Goal: Find contact information: Find contact information

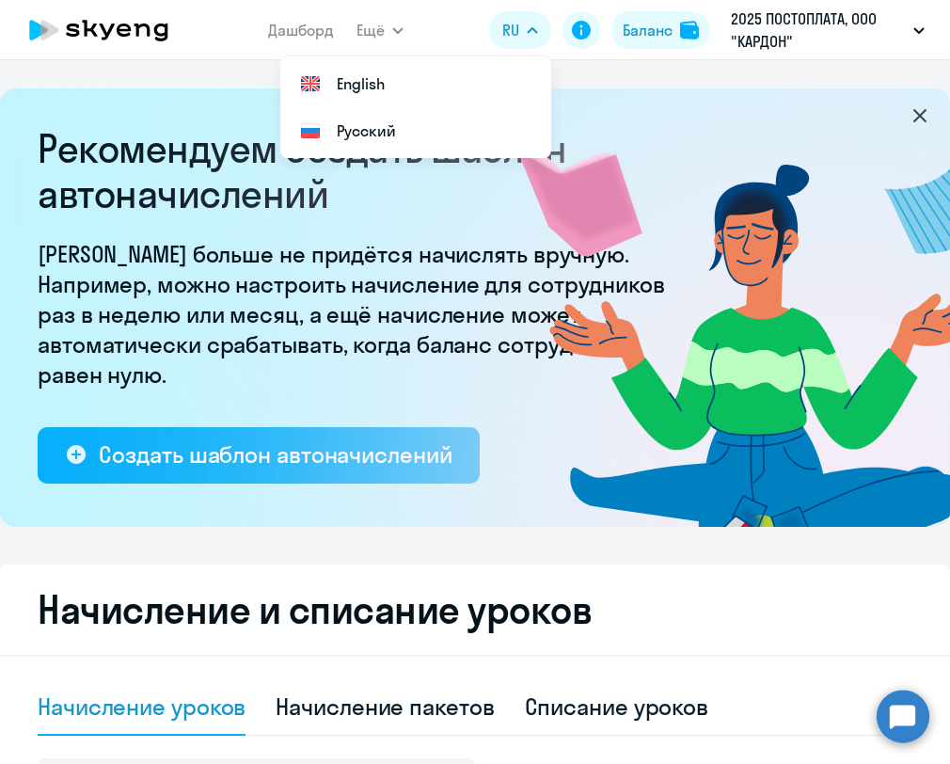
select select "10"
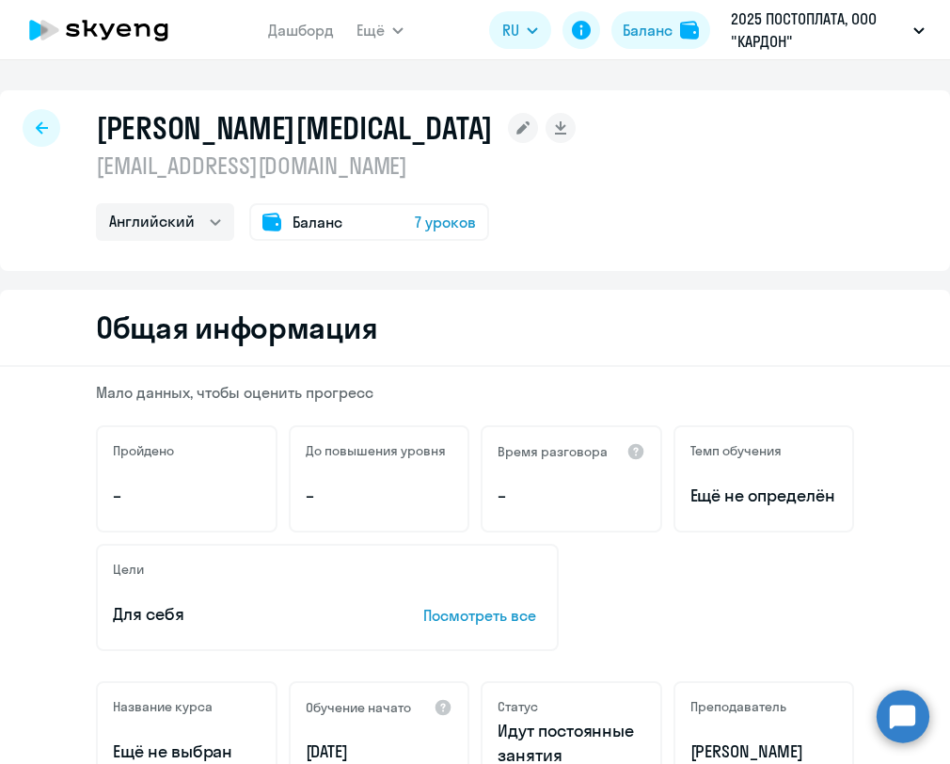
select select "english"
click at [24, 125] on div at bounding box center [42, 128] width 38 height 38
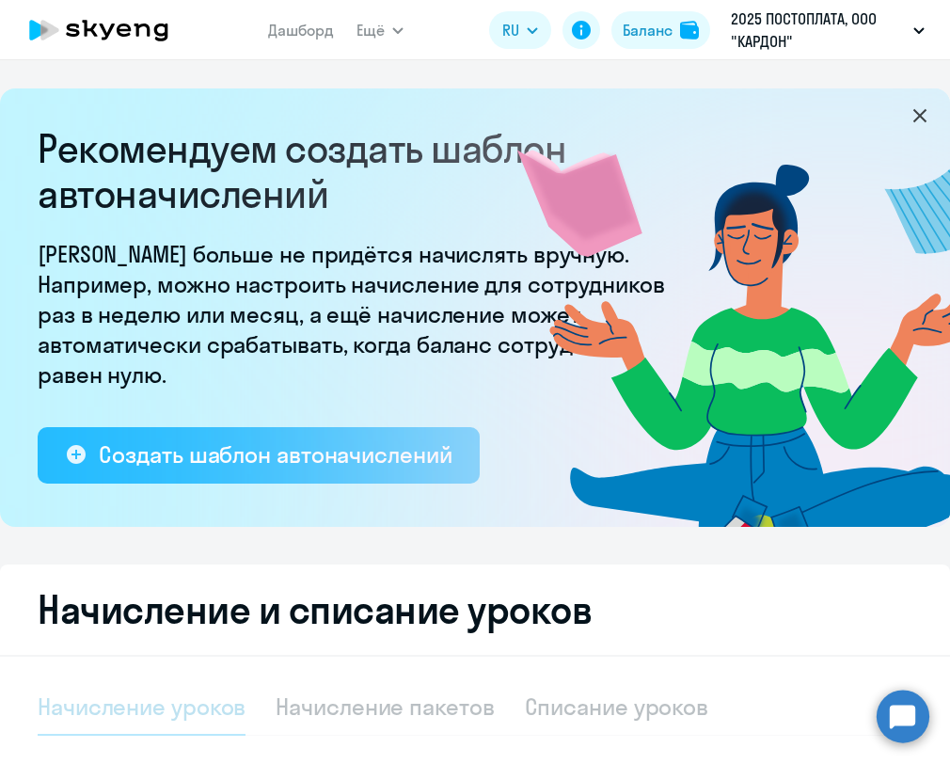
select select "10"
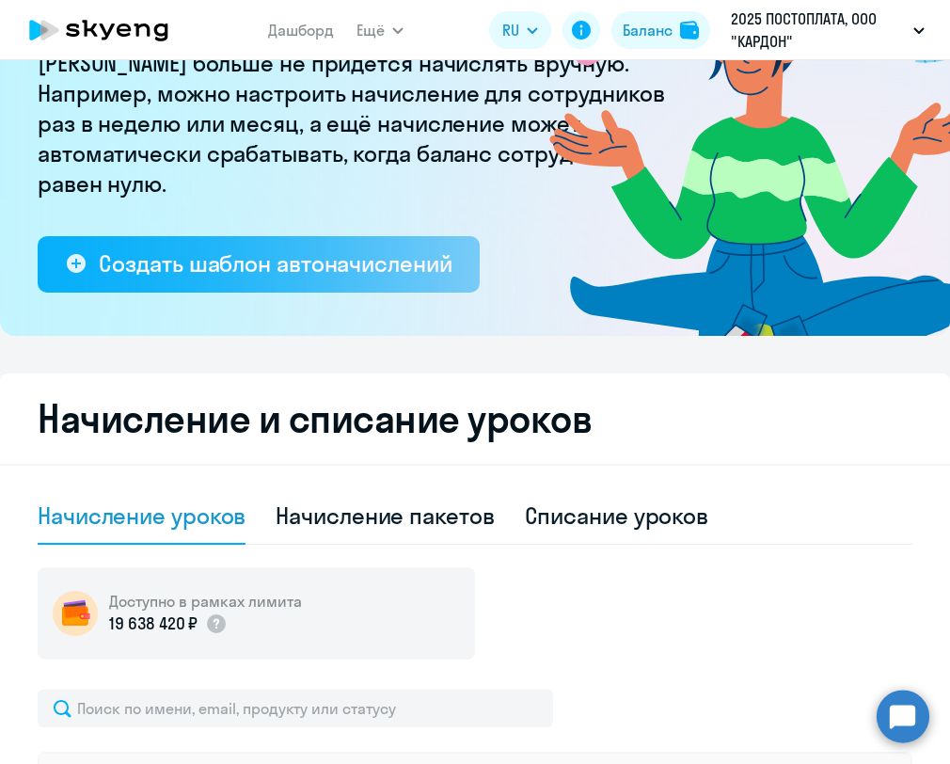
scroll to position [402, 0]
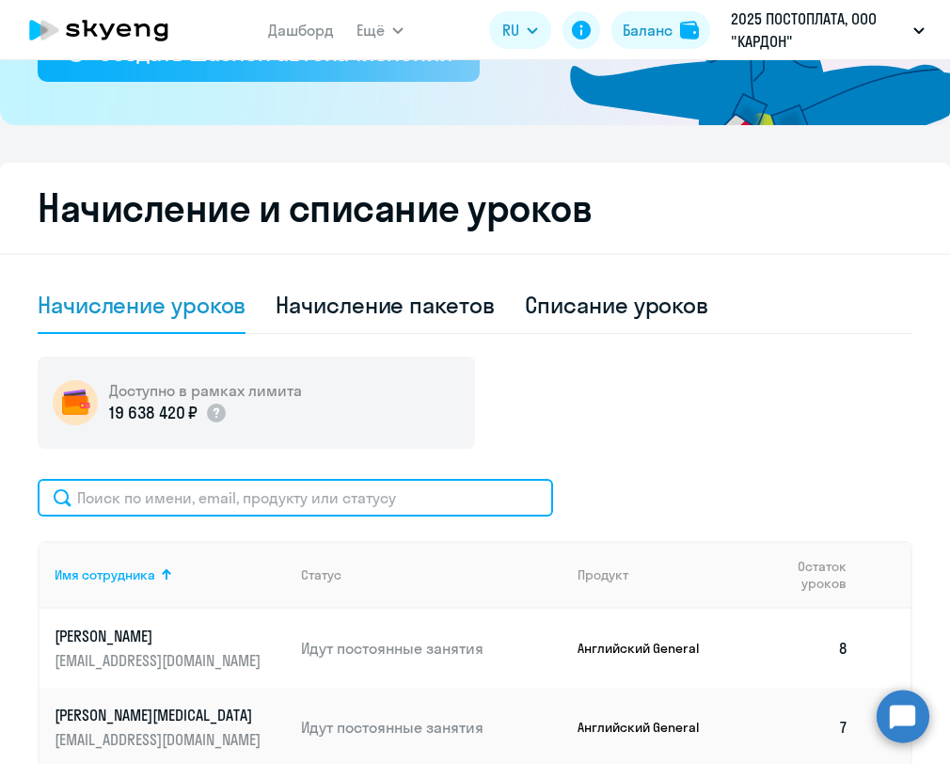
click at [257, 500] on input "text" at bounding box center [295, 498] width 515 height 38
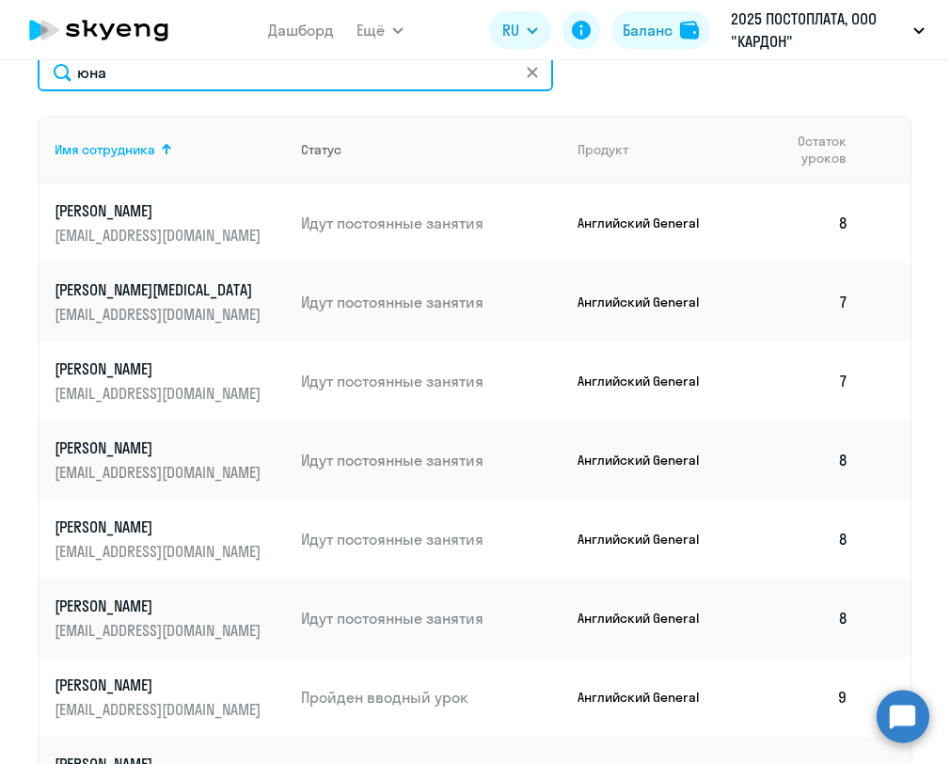
scroll to position [618, 0]
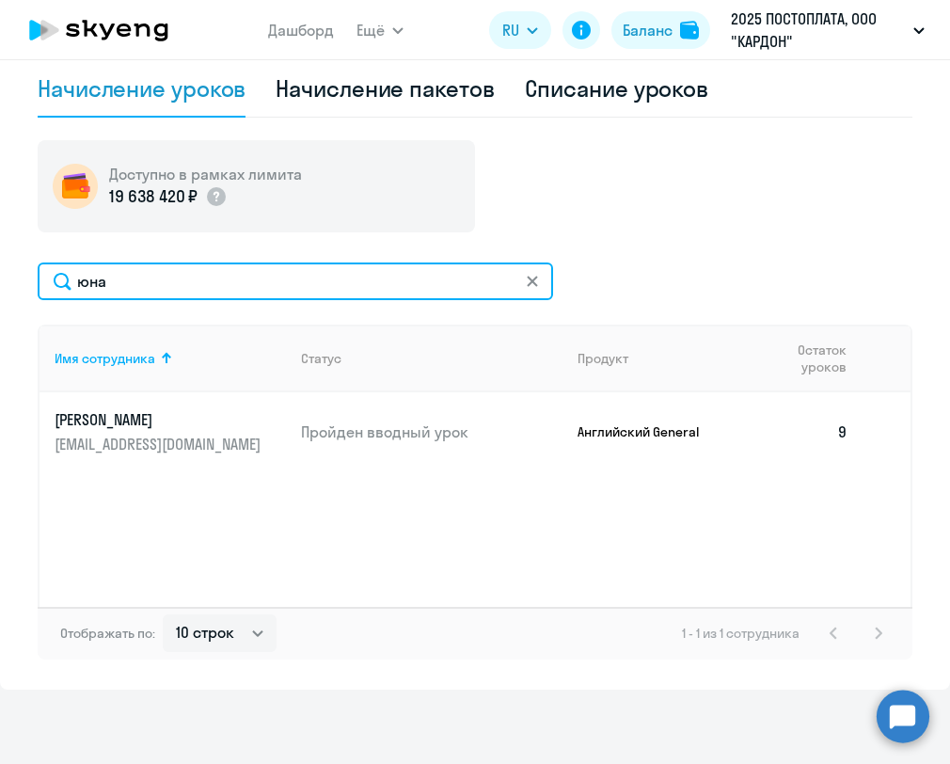
type input "юна"
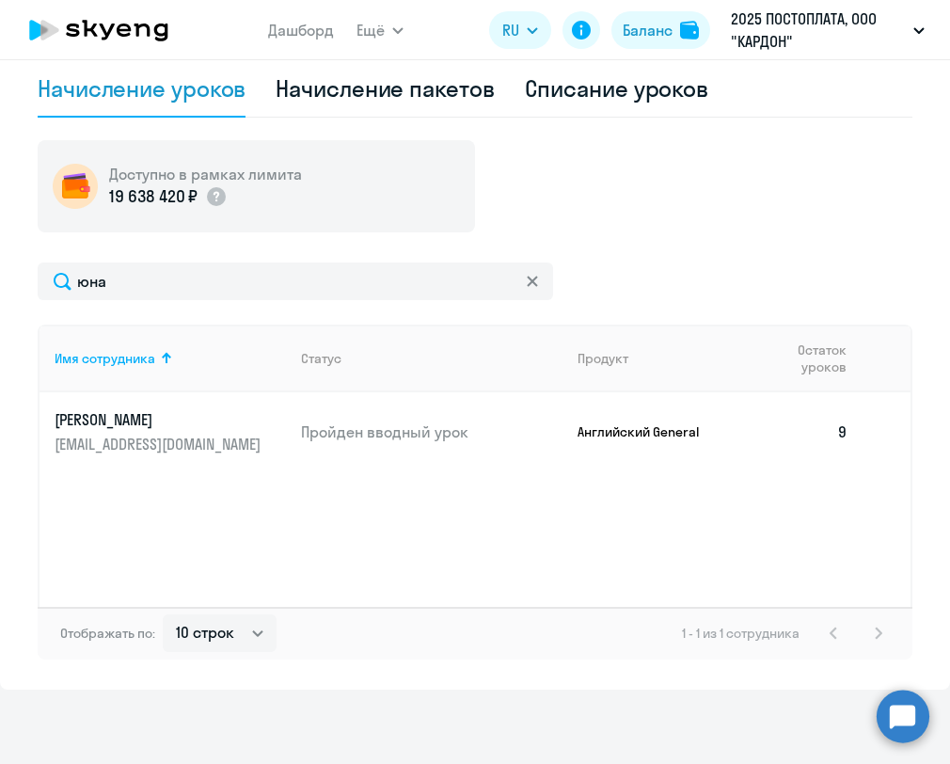
click at [162, 430] on link "Шейх Юна Артуровна [EMAIL_ADDRESS][DOMAIN_NAME]" at bounding box center [170, 431] width 231 height 45
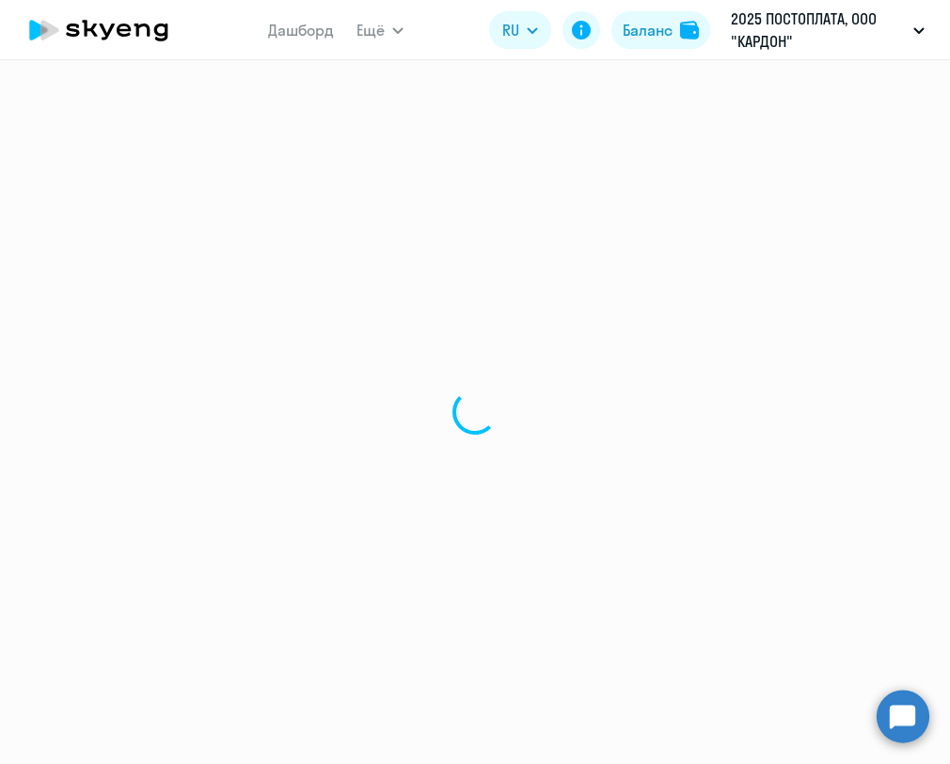
select select "english"
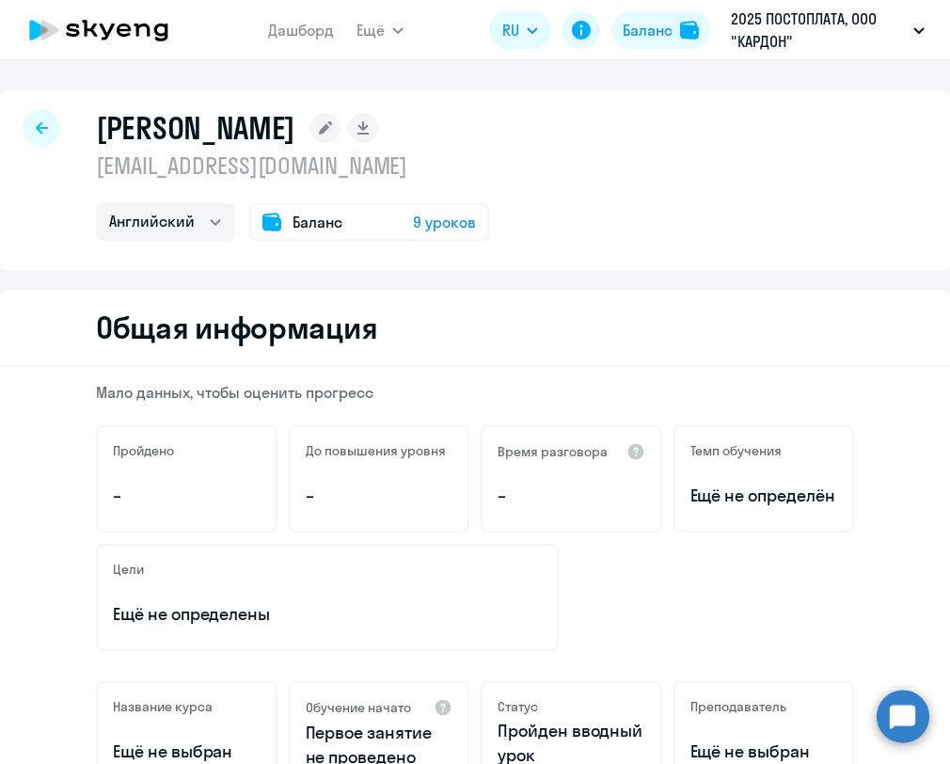
drag, startPoint x: 306, startPoint y: 166, endPoint x: 93, endPoint y: 160, distance: 212.7
click at [93, 160] on div "Шейх Юна Артуровна [EMAIL_ADDRESS][DOMAIN_NAME] Английский Баланс 9 уроков" at bounding box center [475, 180] width 950 height 181
copy p "[EMAIL_ADDRESS][DOMAIN_NAME]"
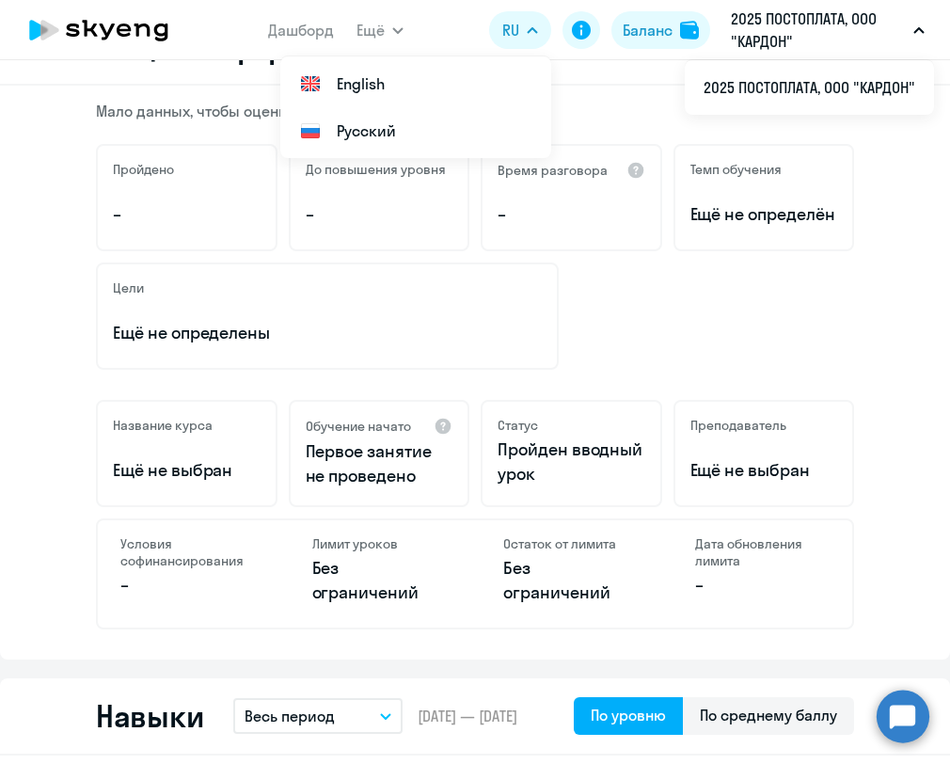
scroll to position [288, 0]
